Goal: Information Seeking & Learning: Check status

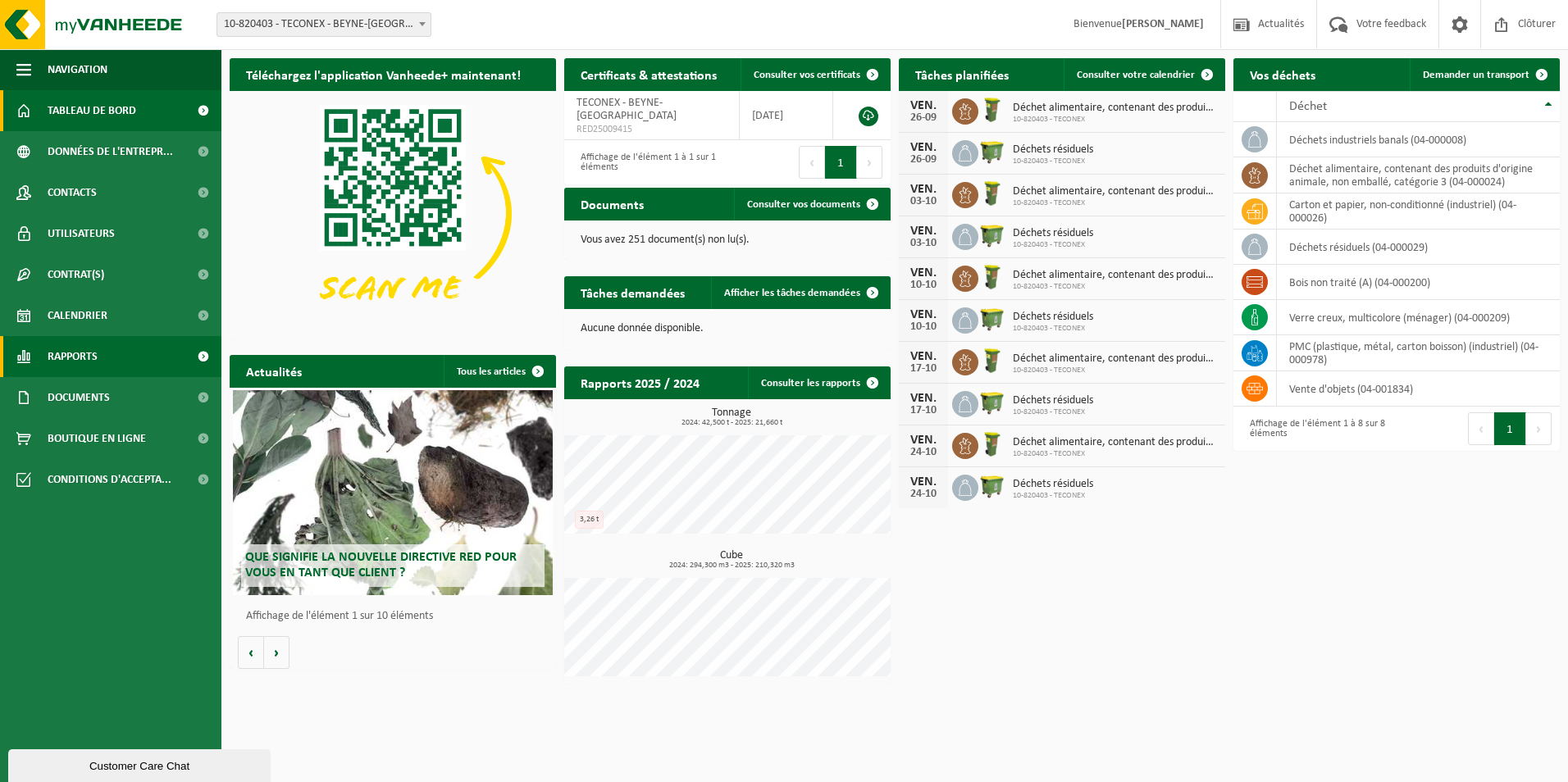
click at [94, 362] on span "Rapports" at bounding box center [72, 357] width 50 height 41
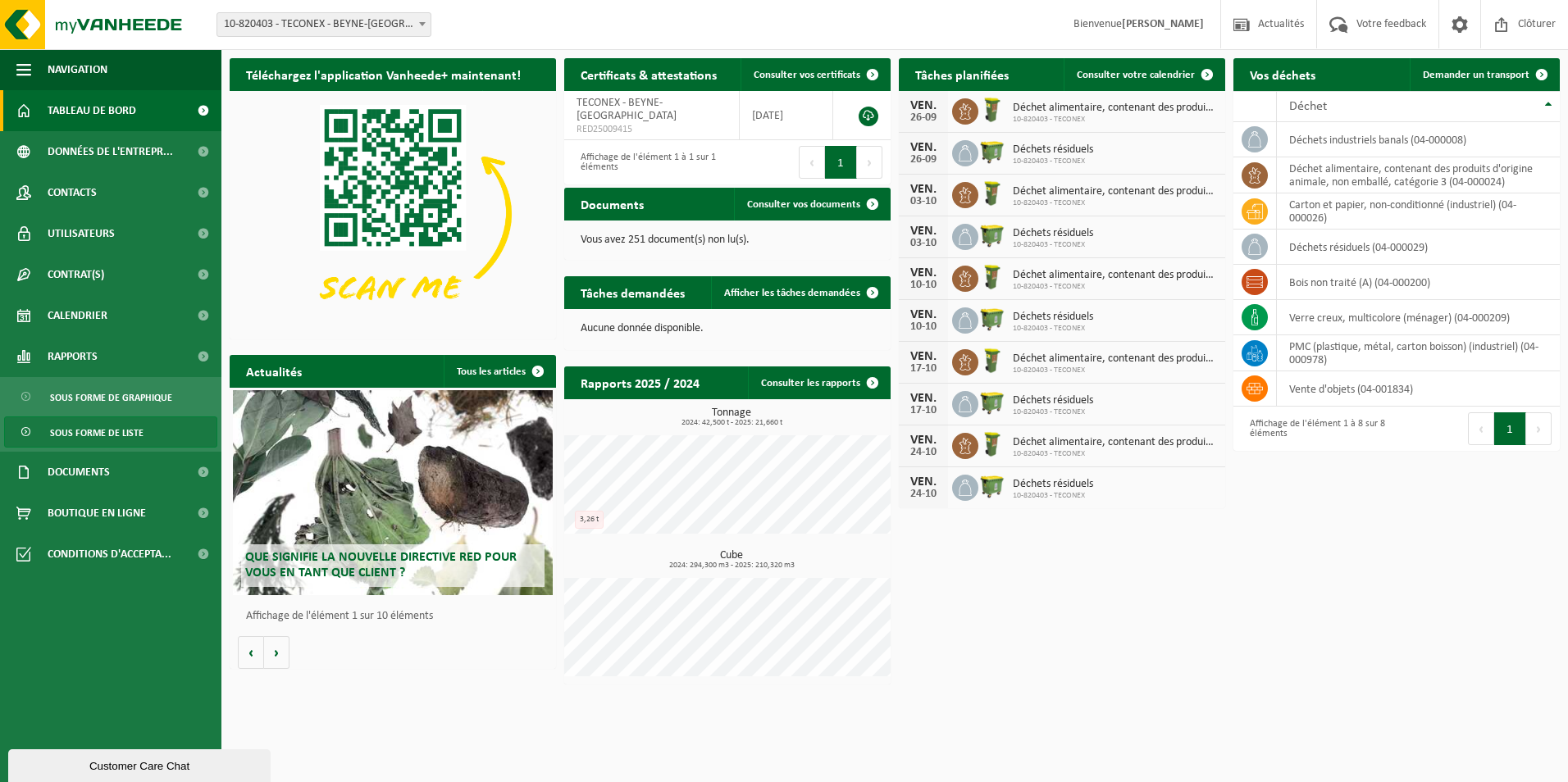
click at [118, 430] on span "Sous forme de liste" at bounding box center [97, 433] width 94 height 31
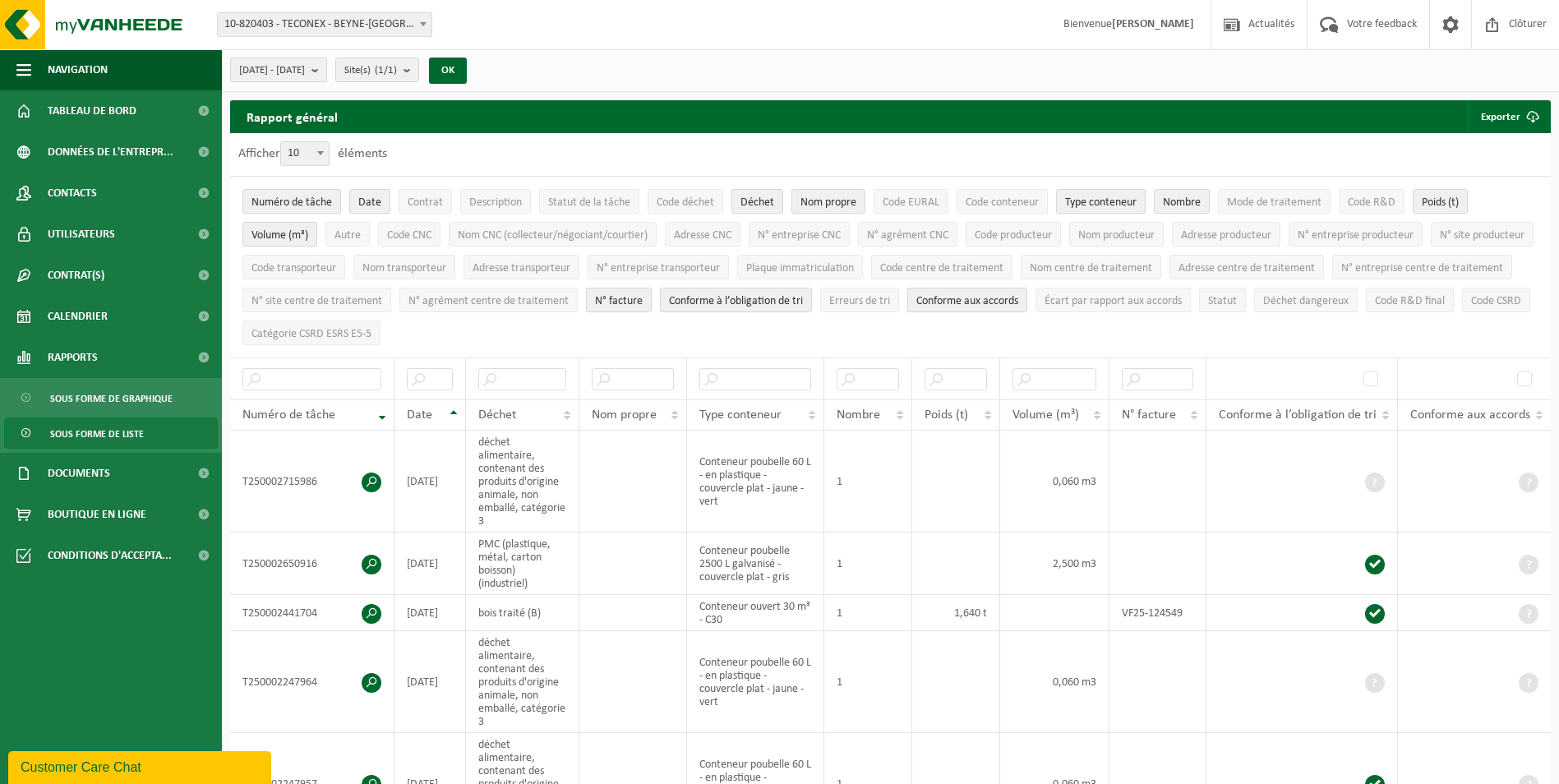
click at [326, 73] on b "submit" at bounding box center [319, 69] width 15 height 23
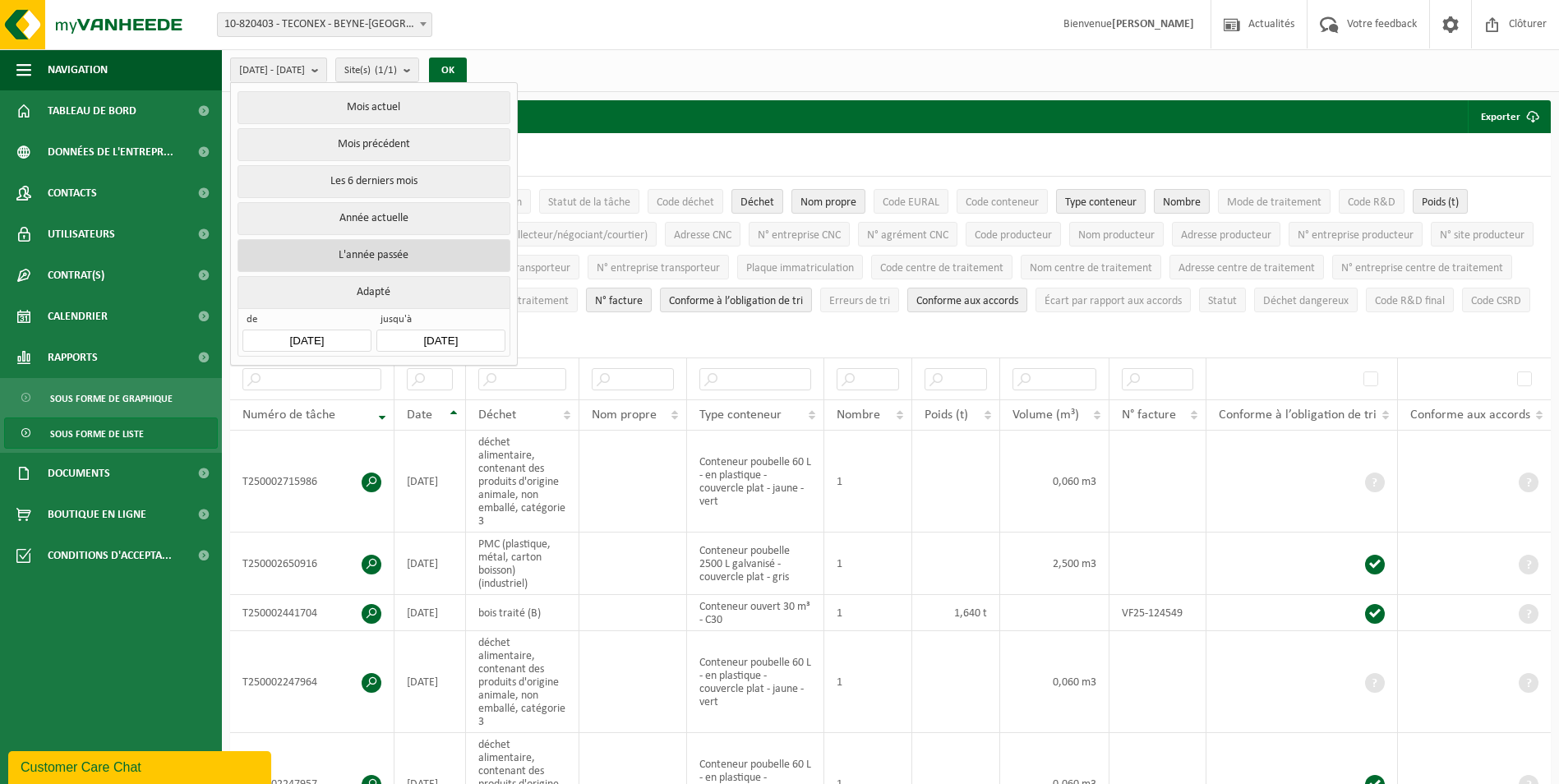
click at [422, 248] on button "L'année passée" at bounding box center [373, 256] width 272 height 33
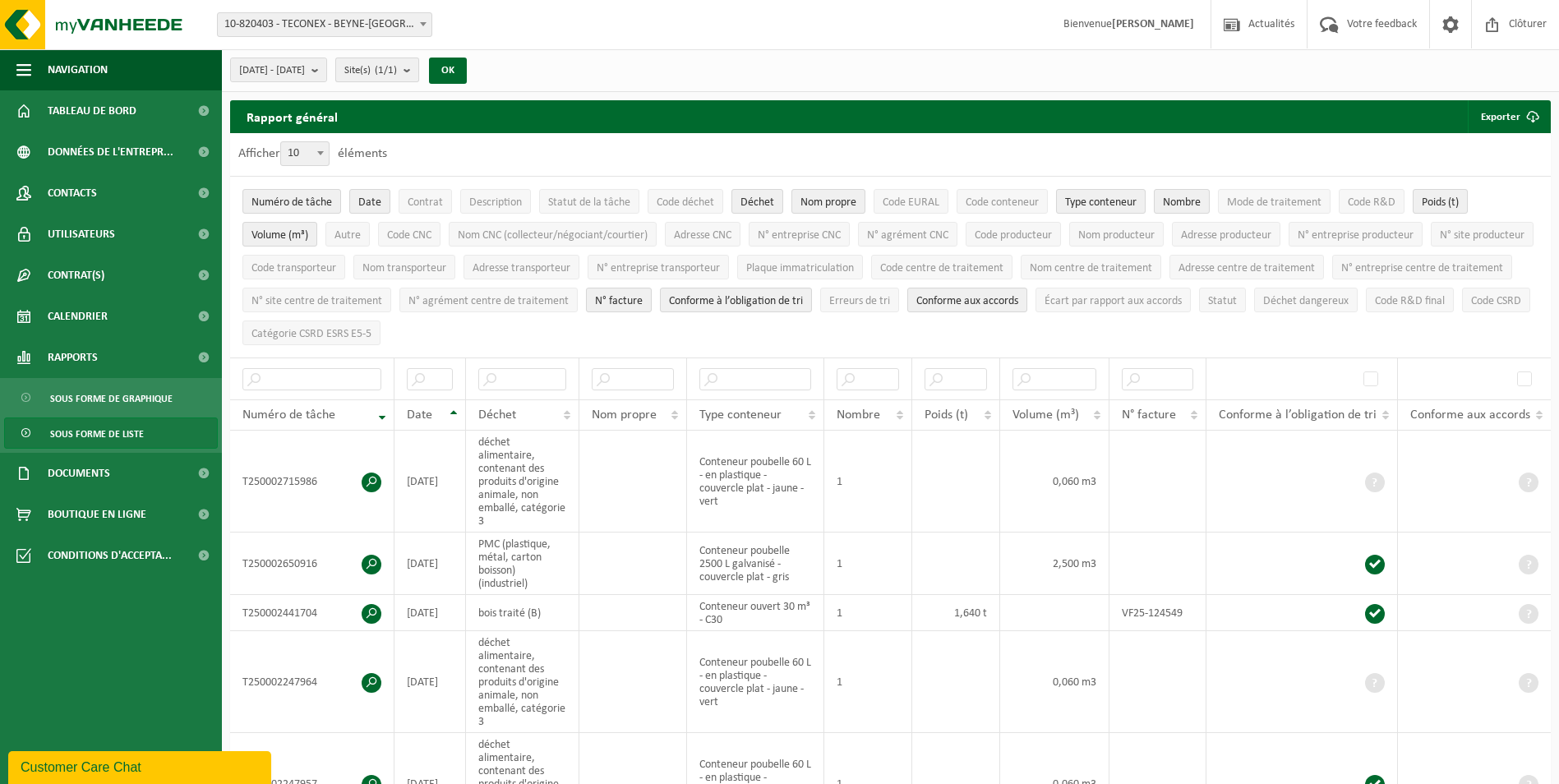
click at [397, 70] on count "(1/1)" at bounding box center [386, 71] width 22 height 11
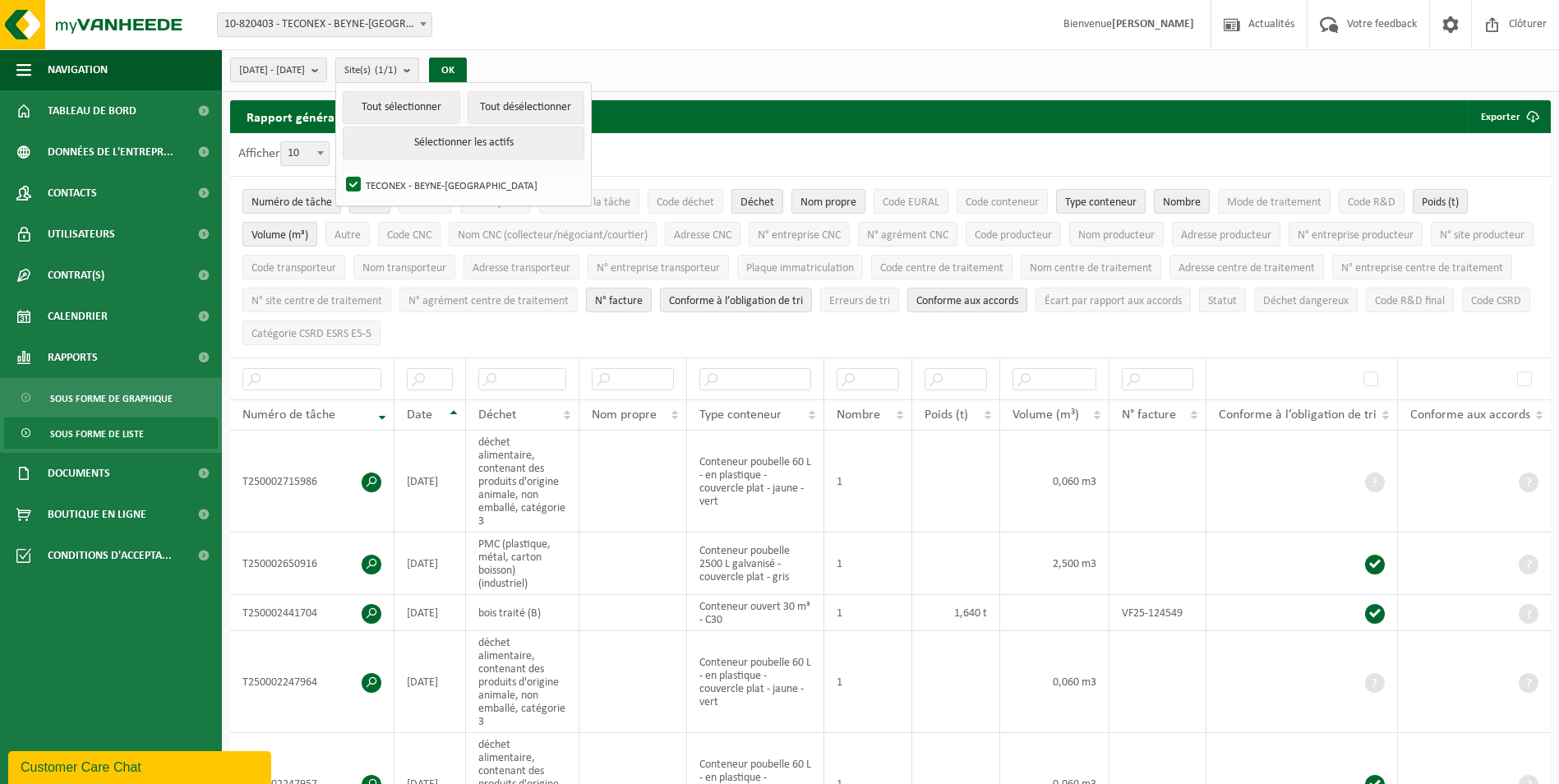
click at [418, 67] on b "submit" at bounding box center [411, 70] width 15 height 24
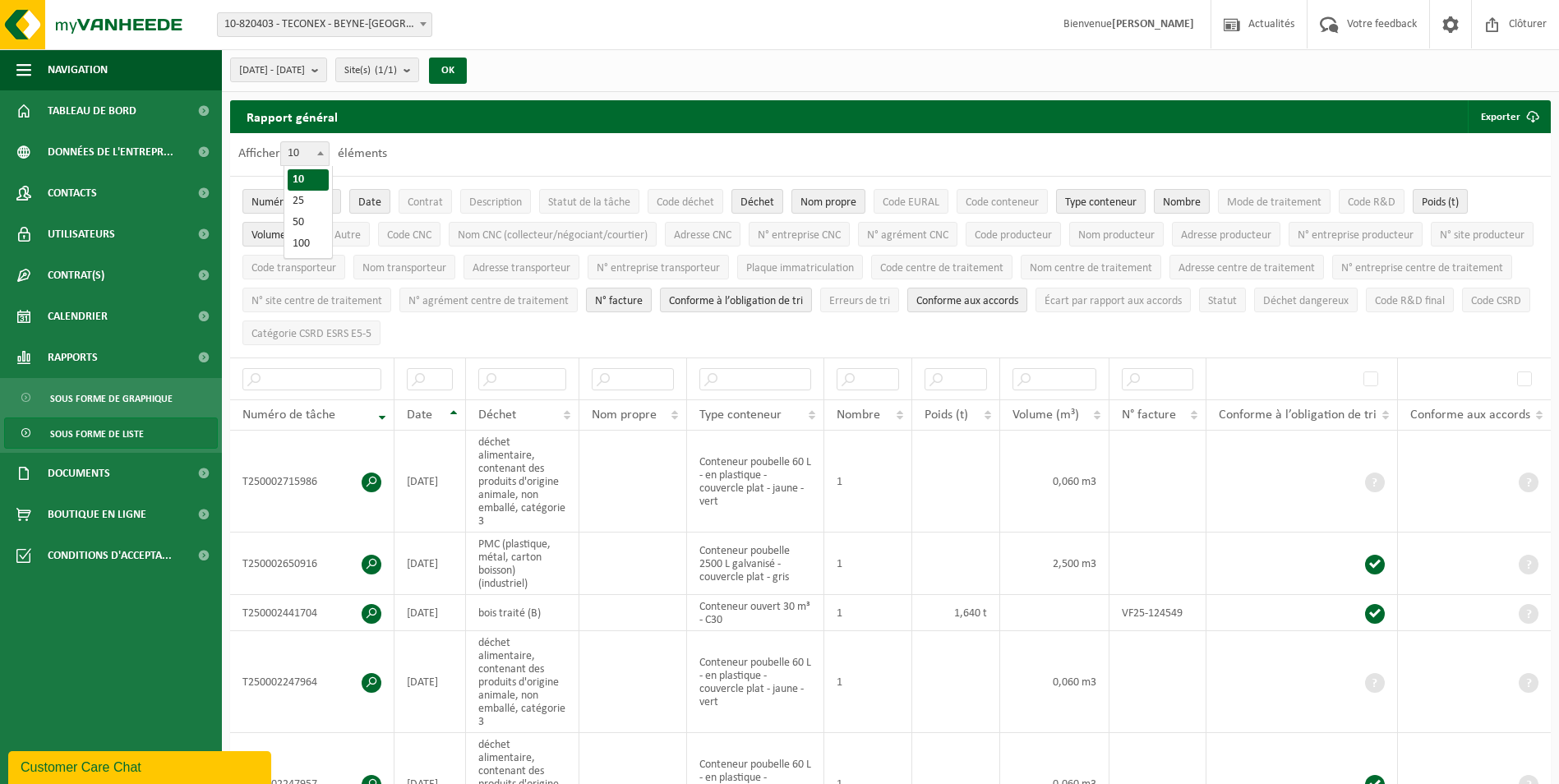
click at [303, 159] on span "10" at bounding box center [305, 153] width 48 height 23
click at [303, 142] on select "10 25 50 100" at bounding box center [309, 142] width 50 height 1
select select "100"
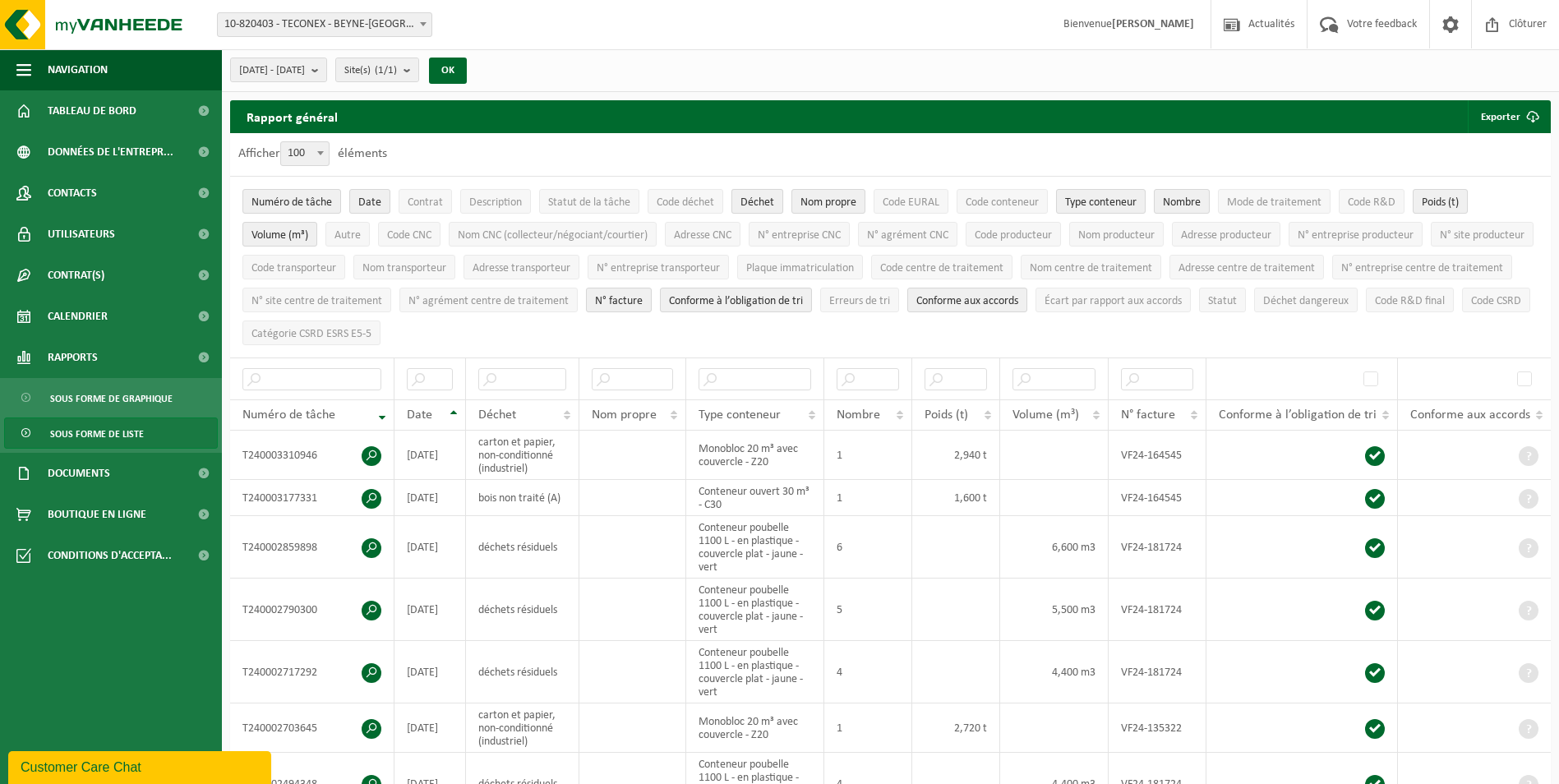
click at [771, 202] on span "Déchet" at bounding box center [757, 202] width 34 height 12
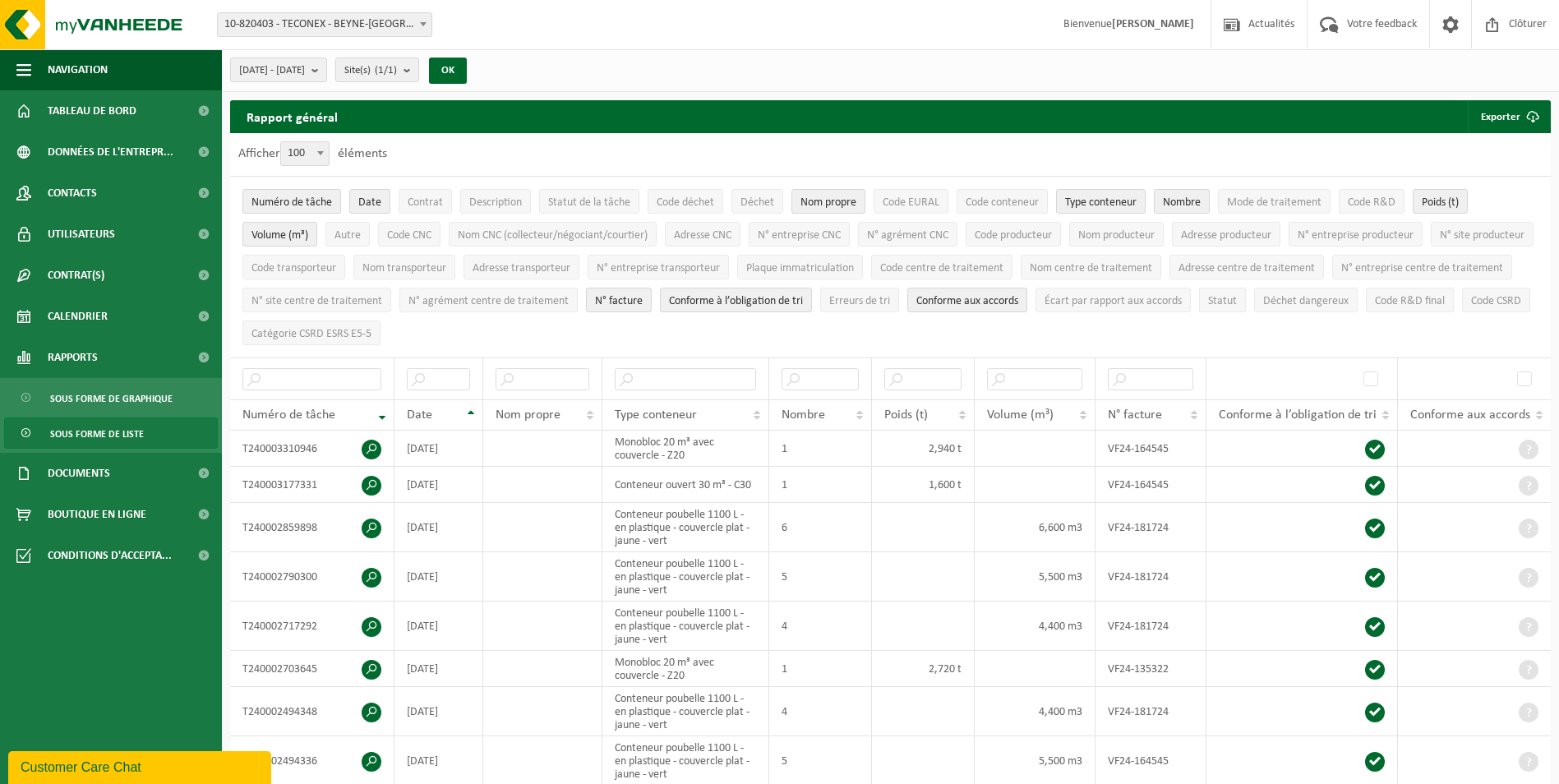
click at [469, 73] on div "2024-01-01 - 2024-12-31 Mois actuel Mois précédent Les 6 derniers mois Année ac…" at bounding box center [353, 70] width 263 height 35
click at [467, 73] on button "OK" at bounding box center [448, 71] width 38 height 27
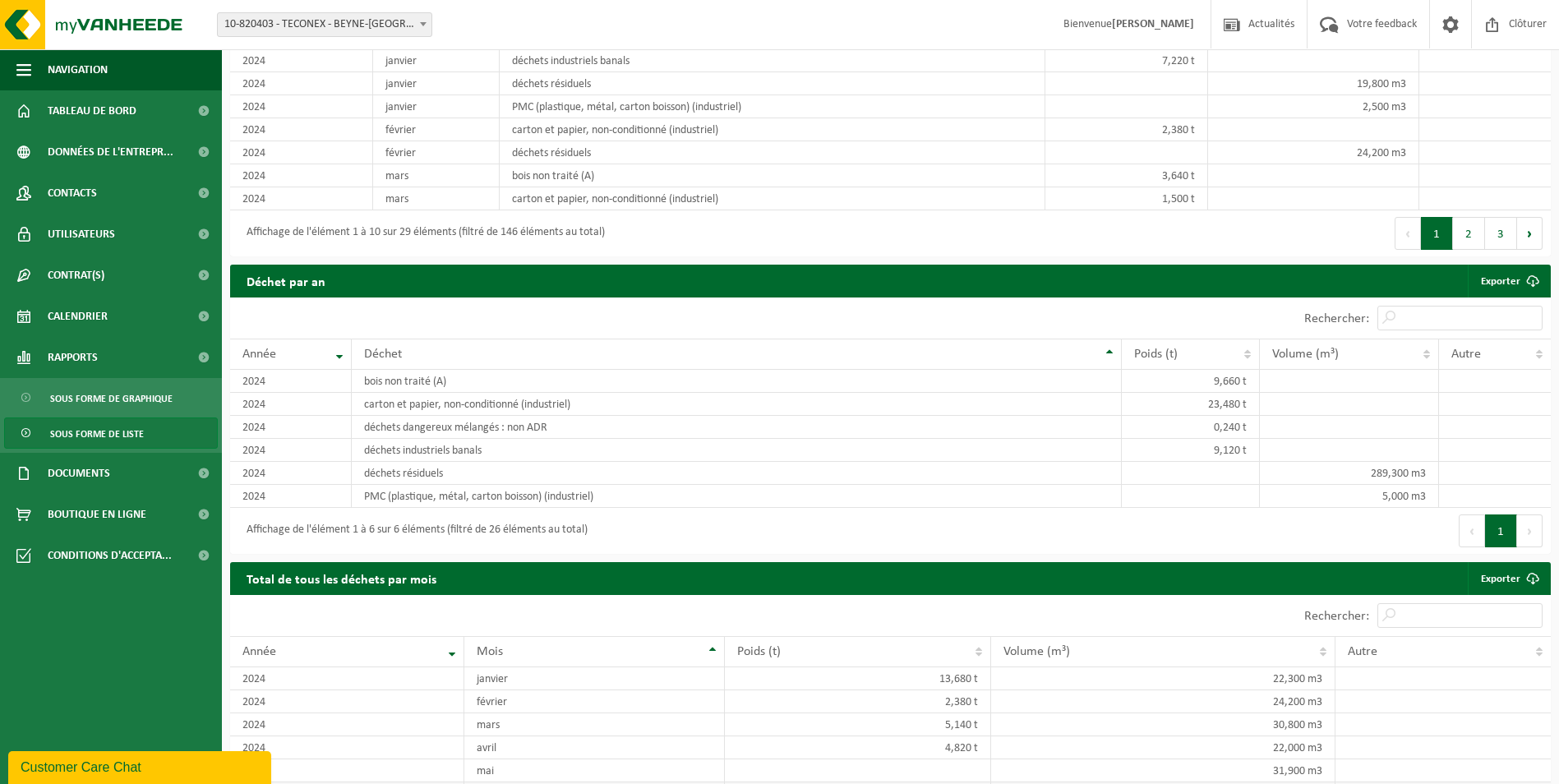
scroll to position [4188, 0]
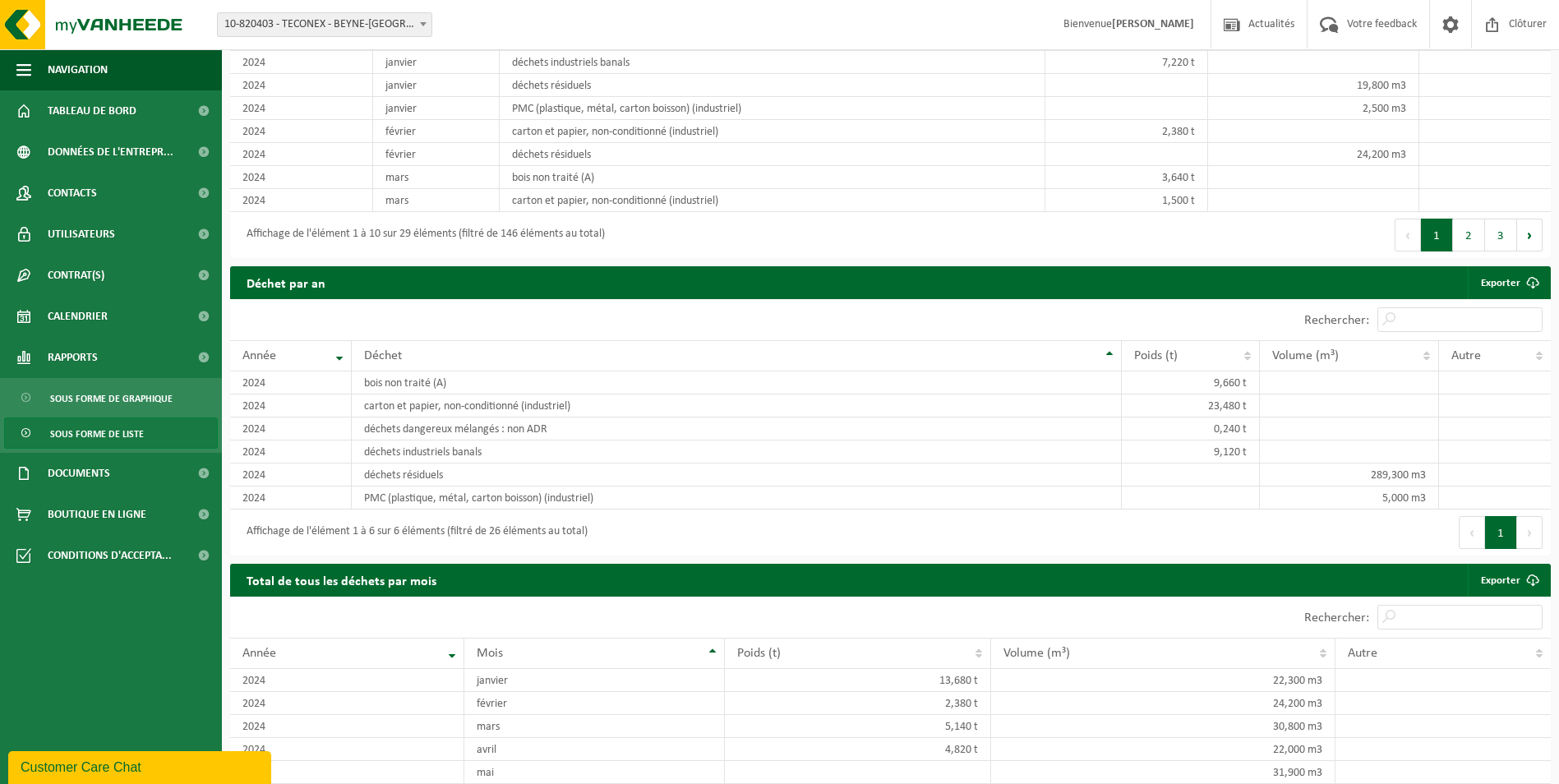
click at [654, 526] on div "Affichage de l'élément 1 à 6 sur 6 éléments (filtré de 26 éléments au total)" at bounding box center [560, 532] width 661 height 46
drag, startPoint x: 444, startPoint y: 401, endPoint x: 595, endPoint y: 400, distance: 151.0
click at [595, 400] on td "carton et papier, non-conditionné (industriel)" at bounding box center [737, 405] width 770 height 23
click at [589, 403] on td "carton et papier, non-conditionné (industriel)" at bounding box center [737, 405] width 770 height 23
drag, startPoint x: 578, startPoint y: 403, endPoint x: 354, endPoint y: 393, distance: 224.2
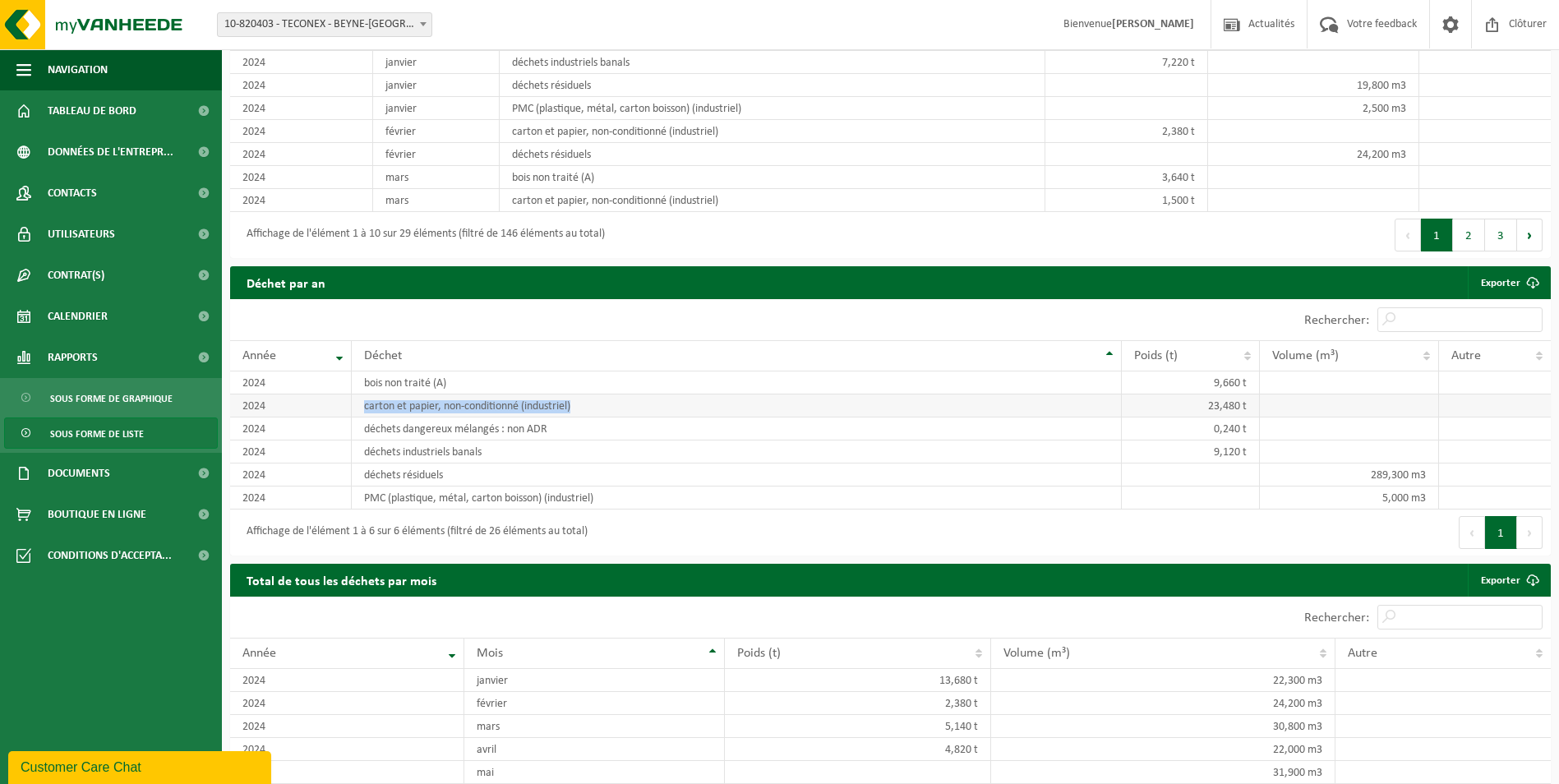
click at [354, 394] on td "carton et papier, non-conditionné (industriel)" at bounding box center [737, 405] width 770 height 23
drag, startPoint x: 354, startPoint y: 393, endPoint x: 235, endPoint y: 406, distance: 119.7
click at [235, 406] on td "2024" at bounding box center [290, 405] width 121 height 23
drag, startPoint x: 235, startPoint y: 406, endPoint x: 308, endPoint y: 408, distance: 73.0
click at [308, 408] on td "2024" at bounding box center [290, 405] width 121 height 23
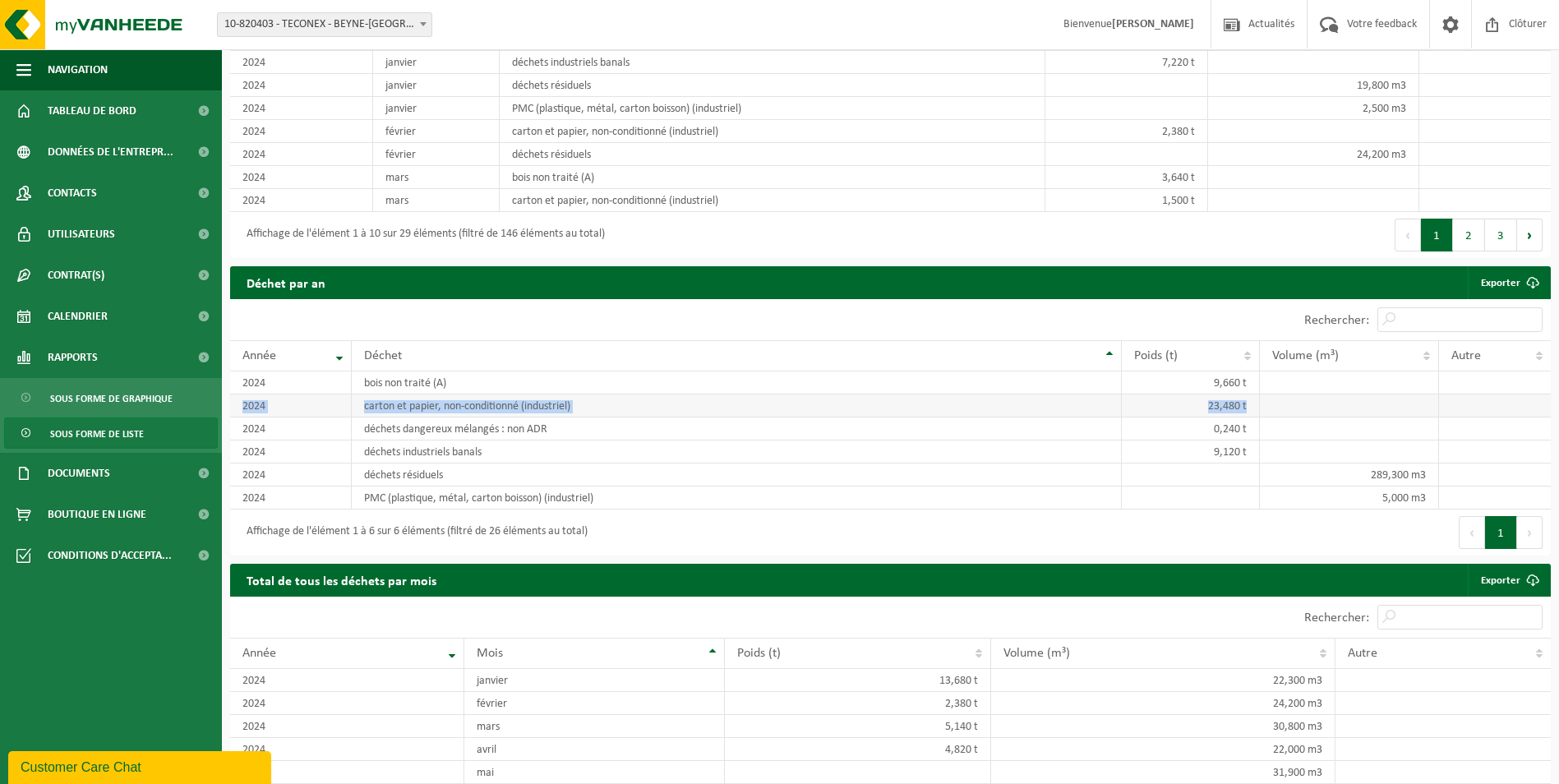
drag, startPoint x: 239, startPoint y: 400, endPoint x: 1487, endPoint y: 395, distance: 1248.0
click at [1487, 395] on tr "2024 carton et papier, non-conditionné (industriel) 23,480 t" at bounding box center [890, 405] width 1321 height 23
click at [1487, 396] on td at bounding box center [1496, 405] width 112 height 23
click at [535, 400] on td "carton et papier, non-conditionné (industriel)" at bounding box center [737, 405] width 770 height 23
drag, startPoint x: 605, startPoint y: 396, endPoint x: 322, endPoint y: 408, distance: 283.3
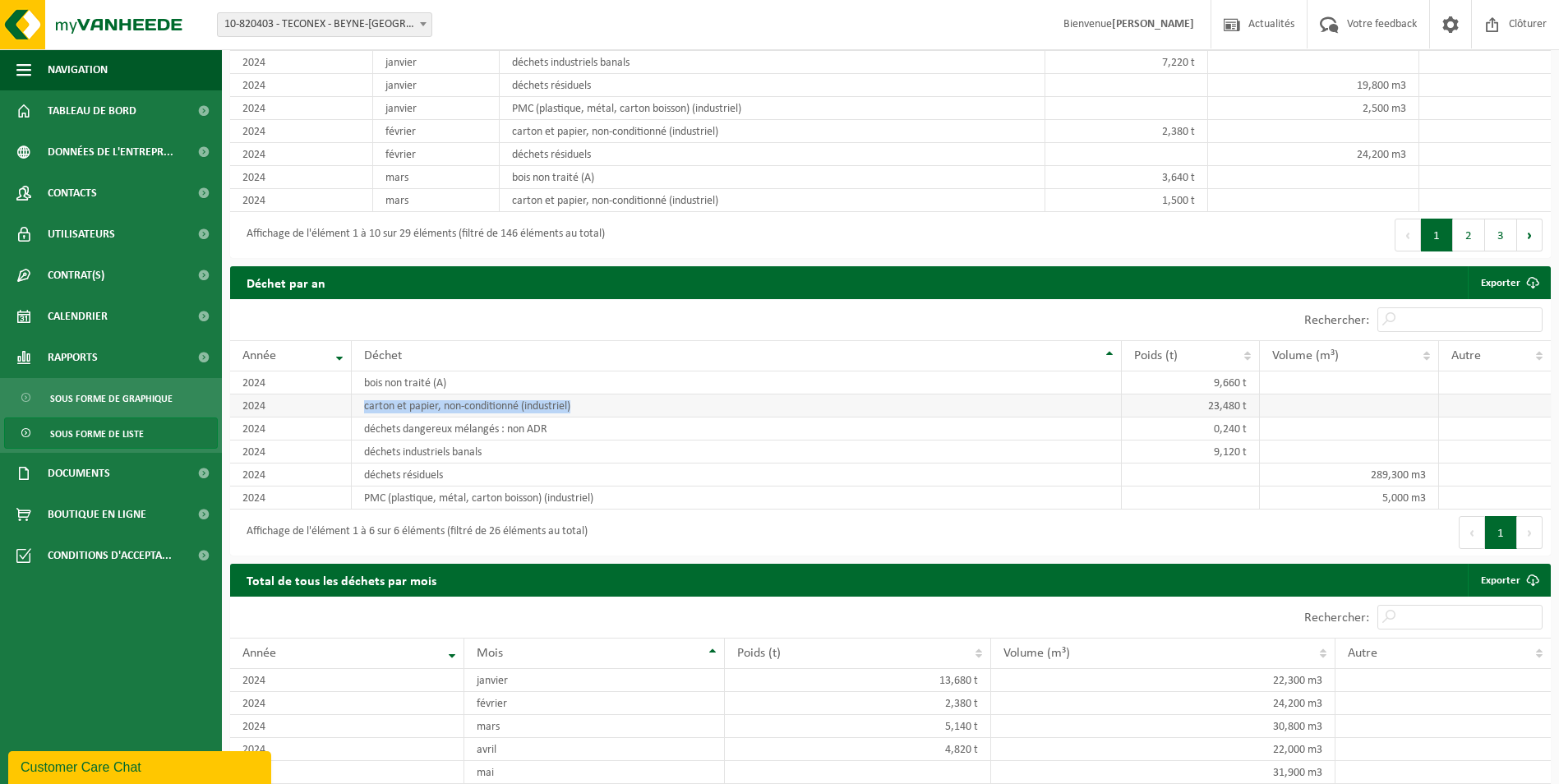
click at [322, 408] on tr "2024 carton et papier, non-conditionné (industriel) 23,480 t" at bounding box center [890, 405] width 1321 height 23
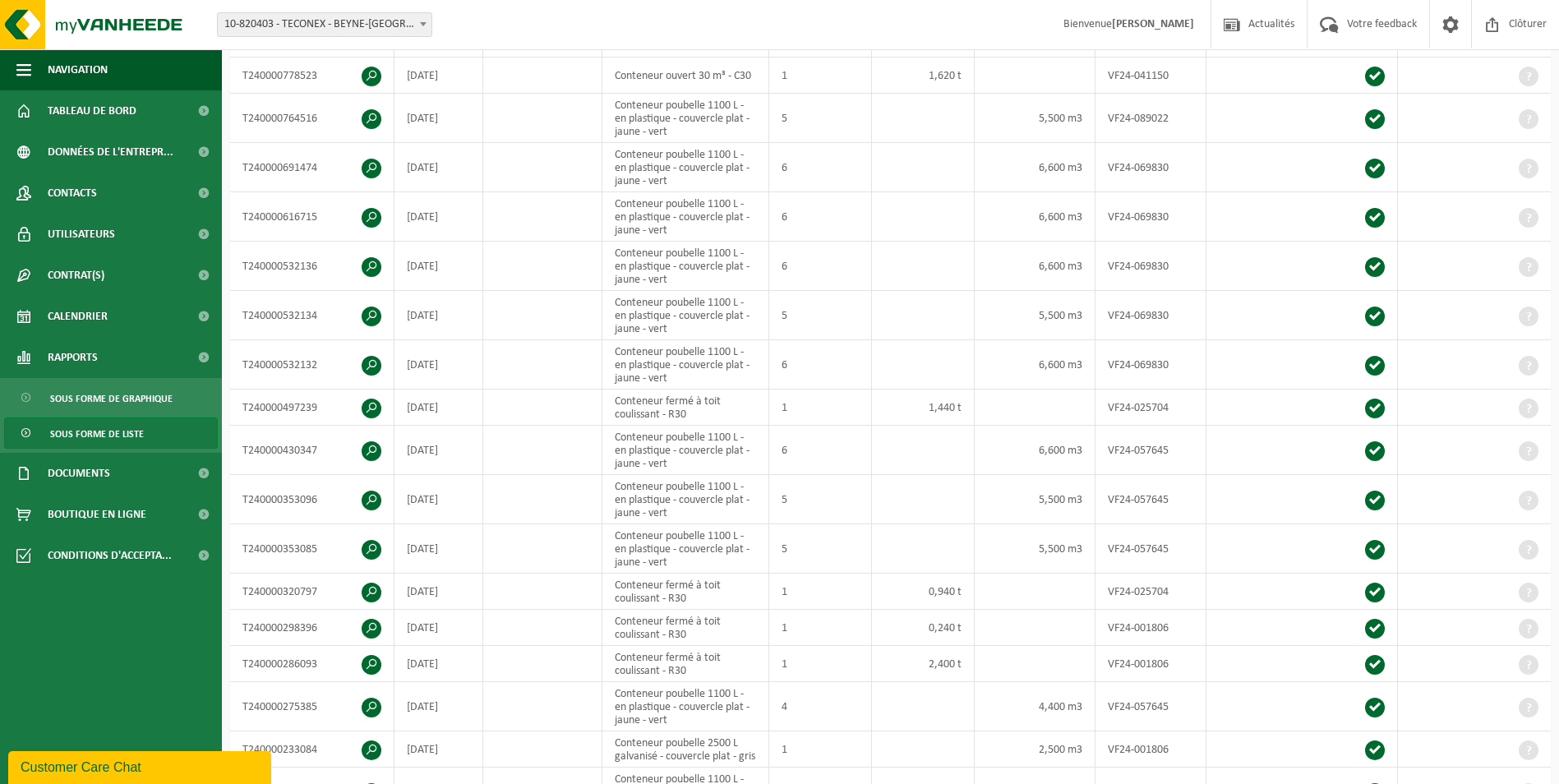
scroll to position [1887, 0]
